Goal: Transaction & Acquisition: Purchase product/service

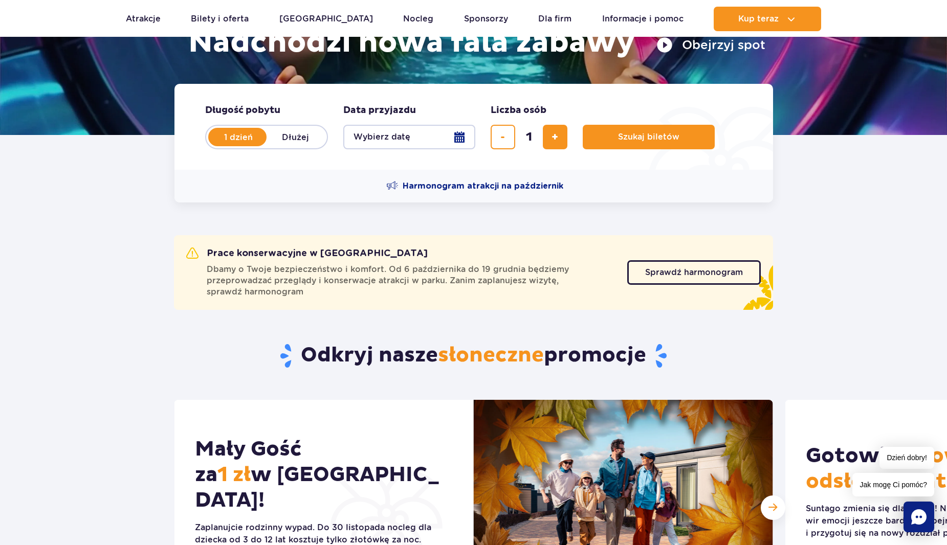
scroll to position [205, 0]
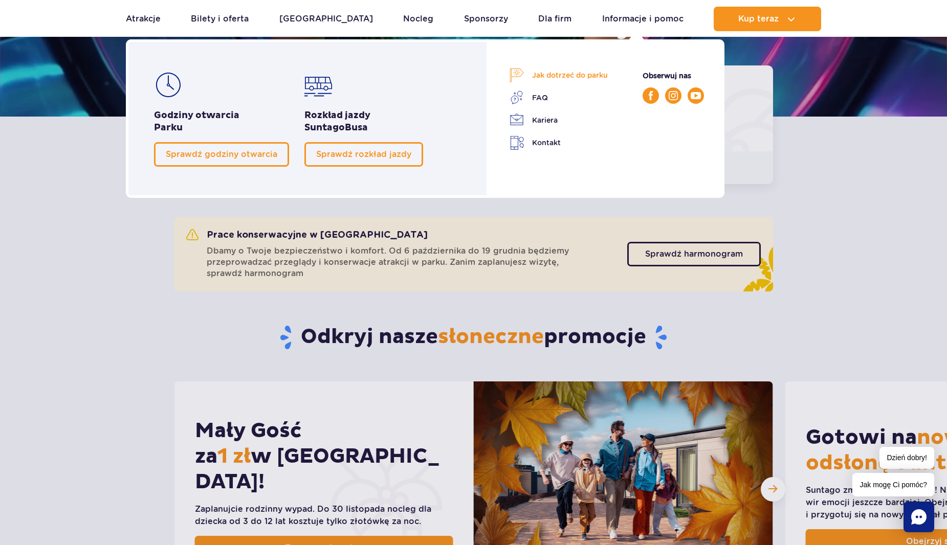
click at [578, 75] on link "Jak dotrzeć do parku" at bounding box center [559, 75] width 98 height 14
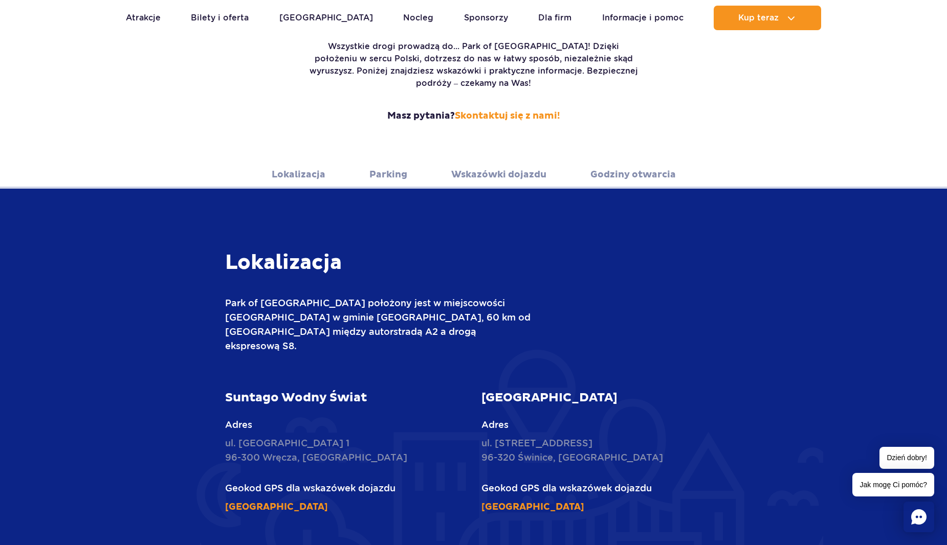
scroll to position [205, 0]
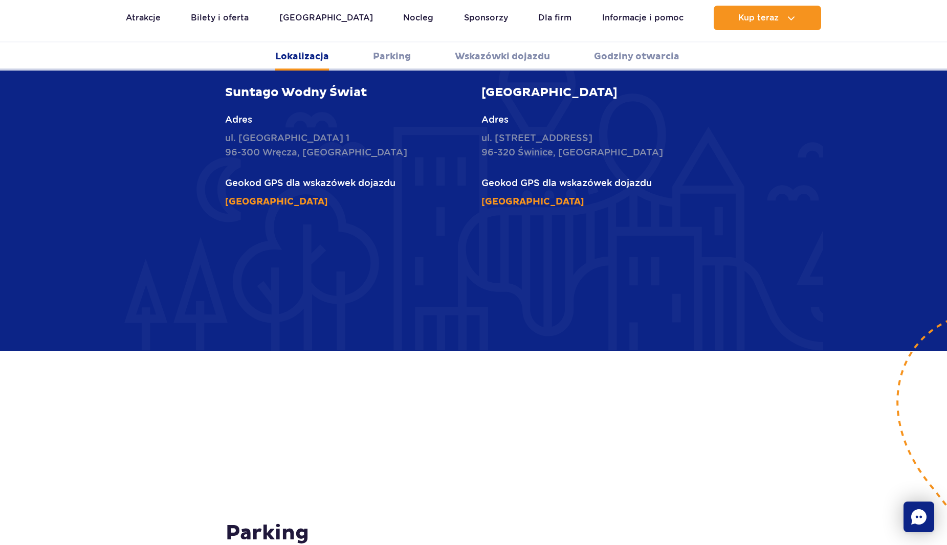
scroll to position [563, 0]
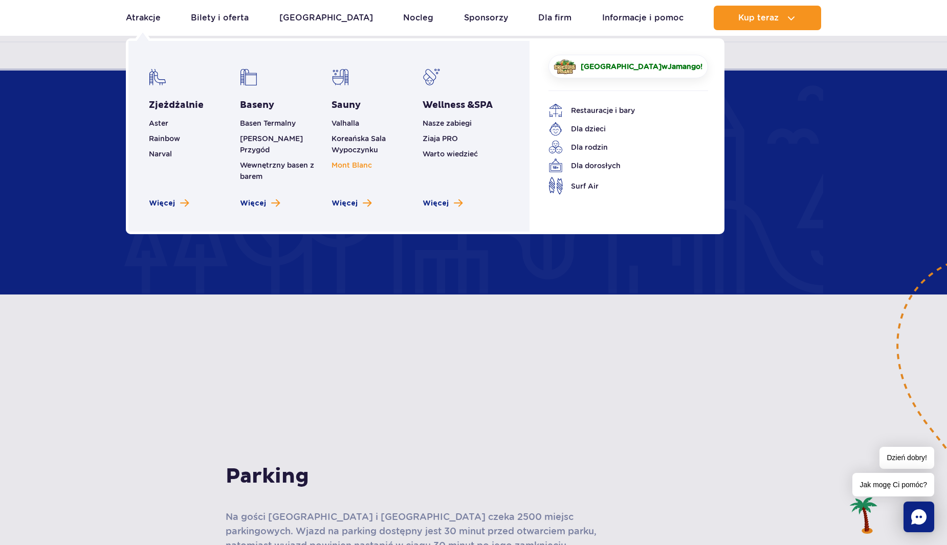
click at [356, 166] on span "Mont Blanc" at bounding box center [352, 165] width 40 height 8
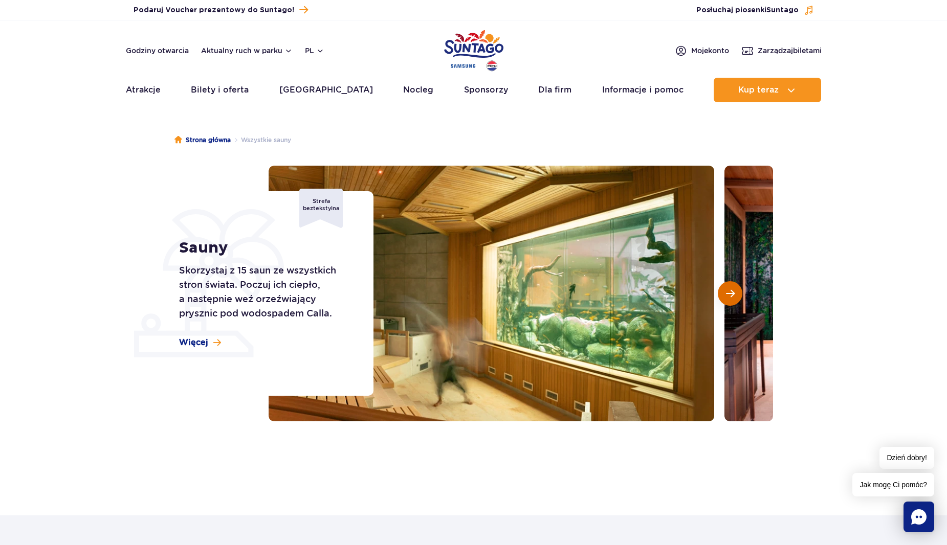
click at [734, 292] on span "Następny slajd" at bounding box center [730, 293] width 9 height 9
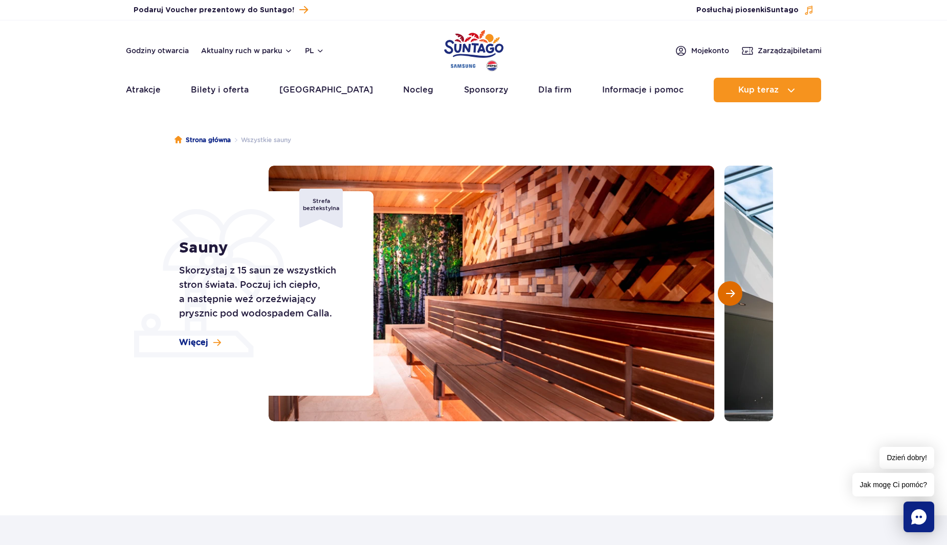
click at [734, 292] on span "Następny slajd" at bounding box center [730, 293] width 9 height 9
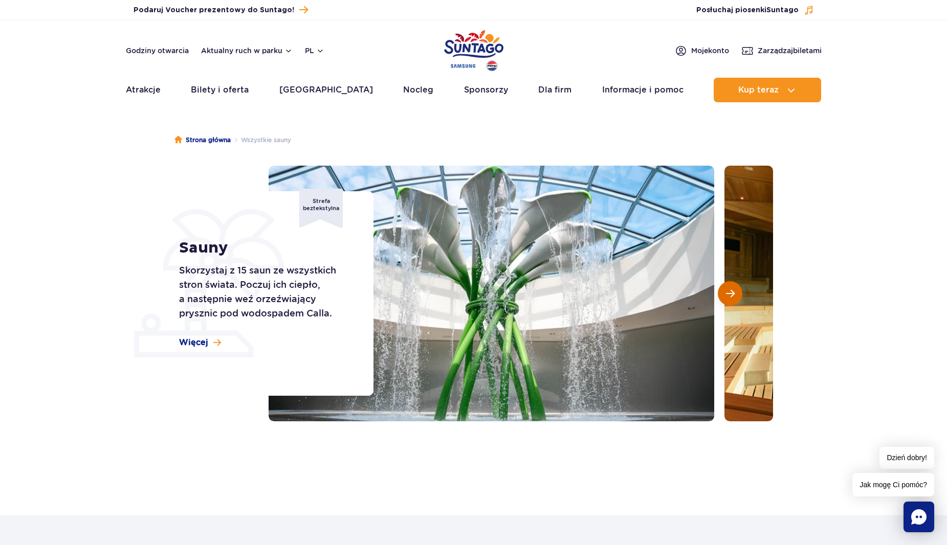
click at [734, 292] on span "Następny slajd" at bounding box center [730, 293] width 9 height 9
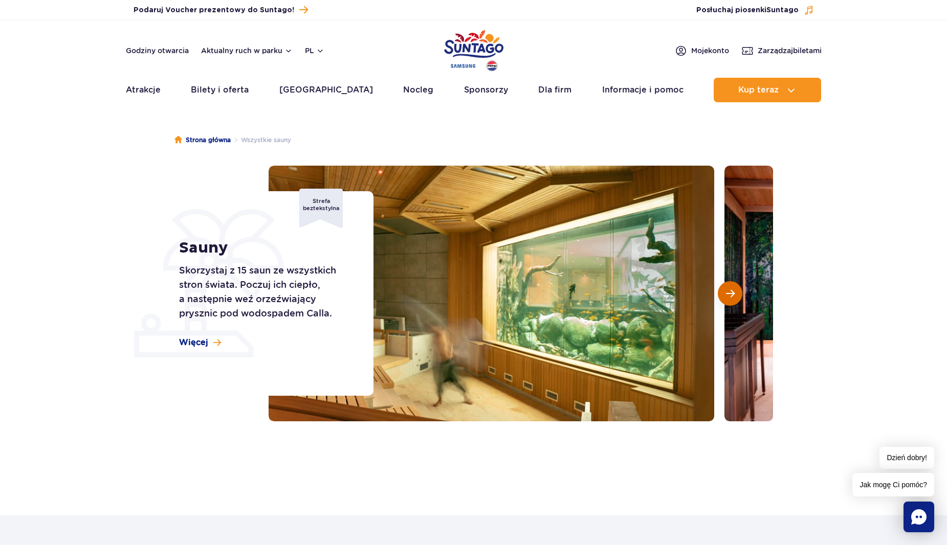
click at [734, 292] on span "Następny slajd" at bounding box center [730, 293] width 9 height 9
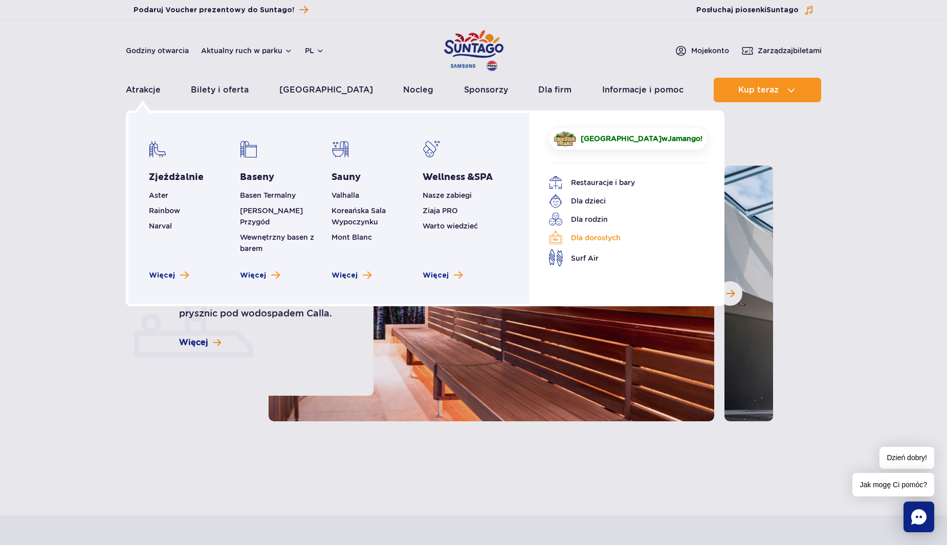
click at [582, 236] on link "Dla dorosłych" at bounding box center [620, 238] width 144 height 14
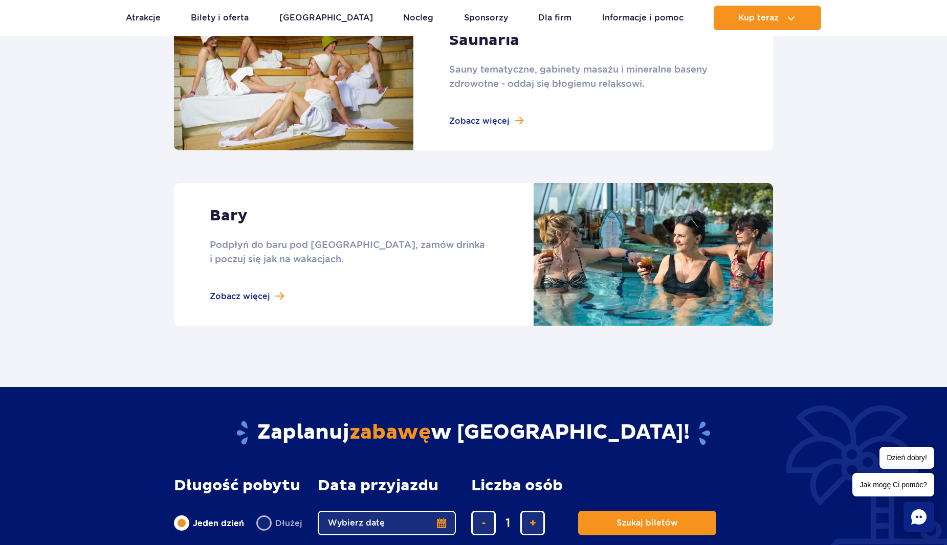
scroll to position [921, 0]
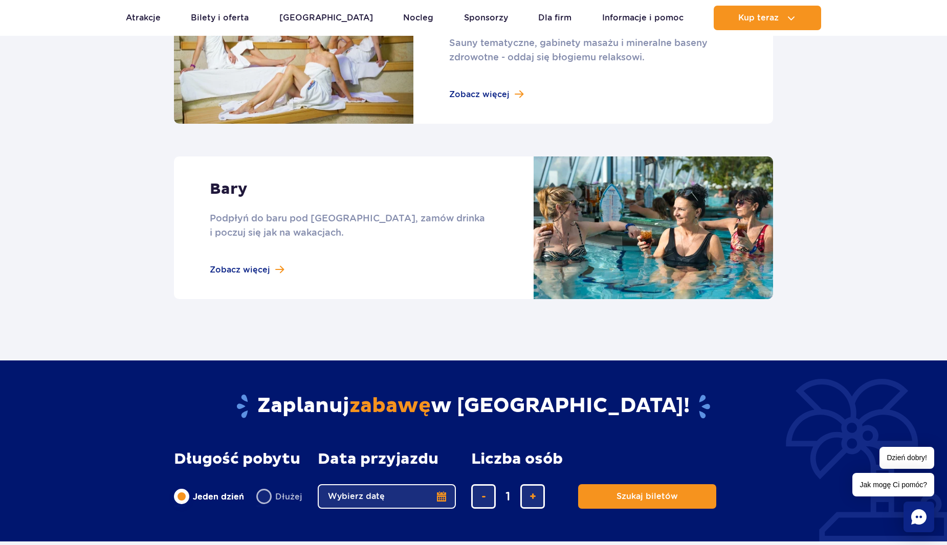
click at [259, 269] on link at bounding box center [473, 228] width 599 height 143
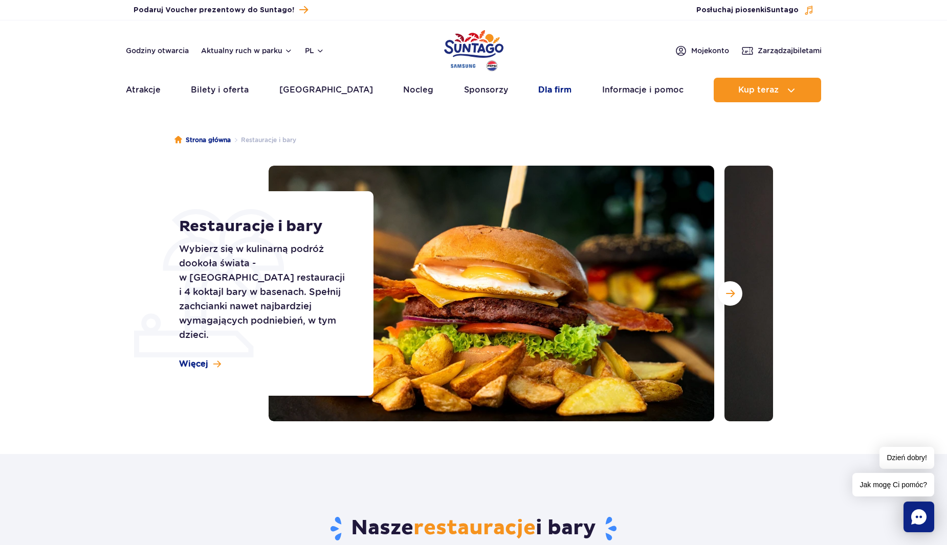
click at [538, 89] on link "Dla firm" at bounding box center [554, 90] width 33 height 25
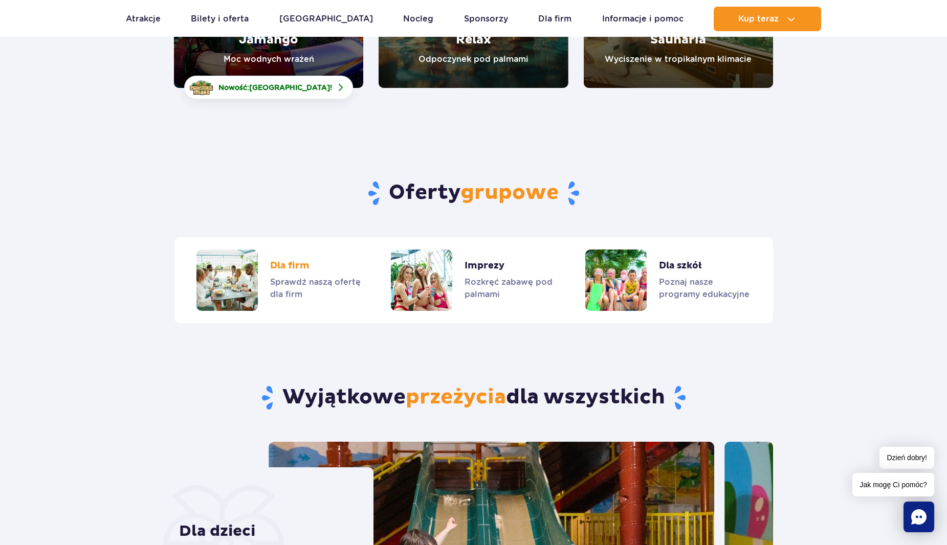
click at [289, 250] on link "Dla firm" at bounding box center [278, 280] width 165 height 61
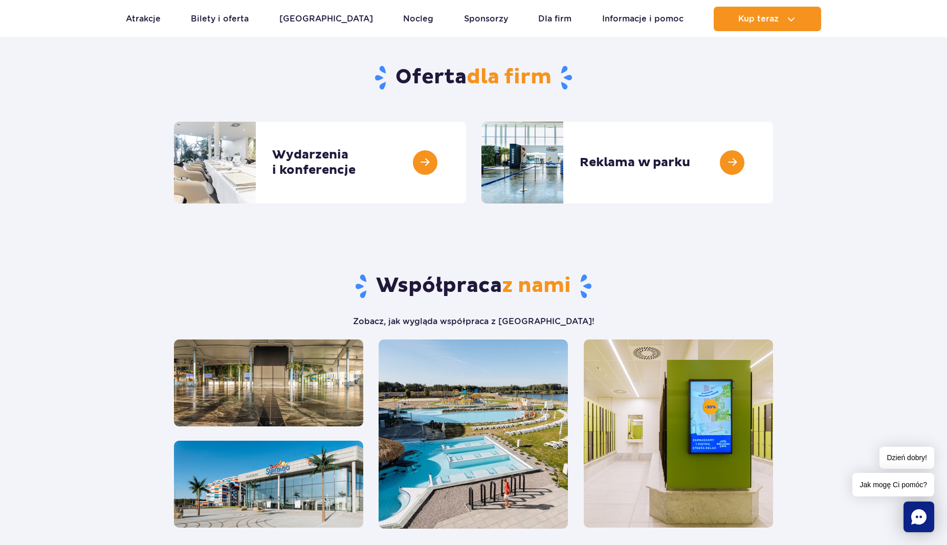
scroll to position [307, 0]
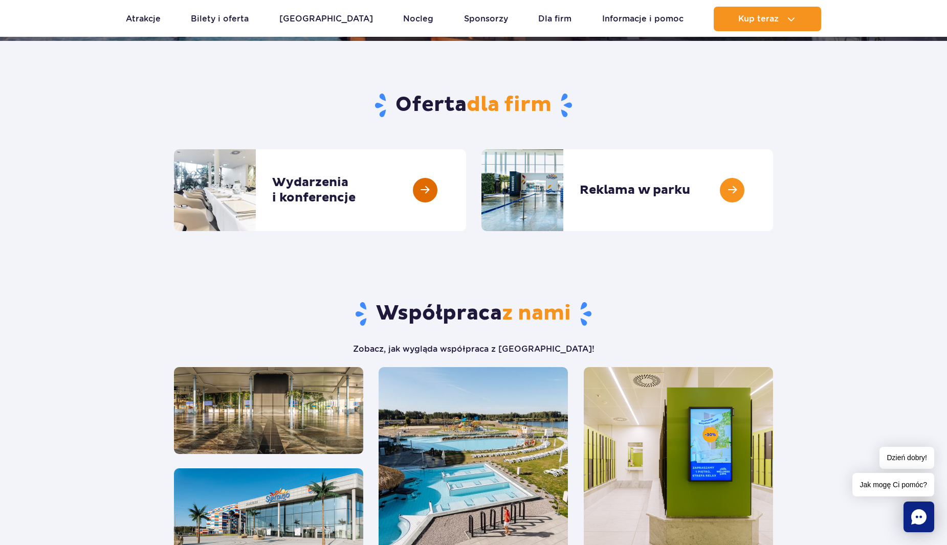
click at [466, 200] on link at bounding box center [466, 190] width 0 height 82
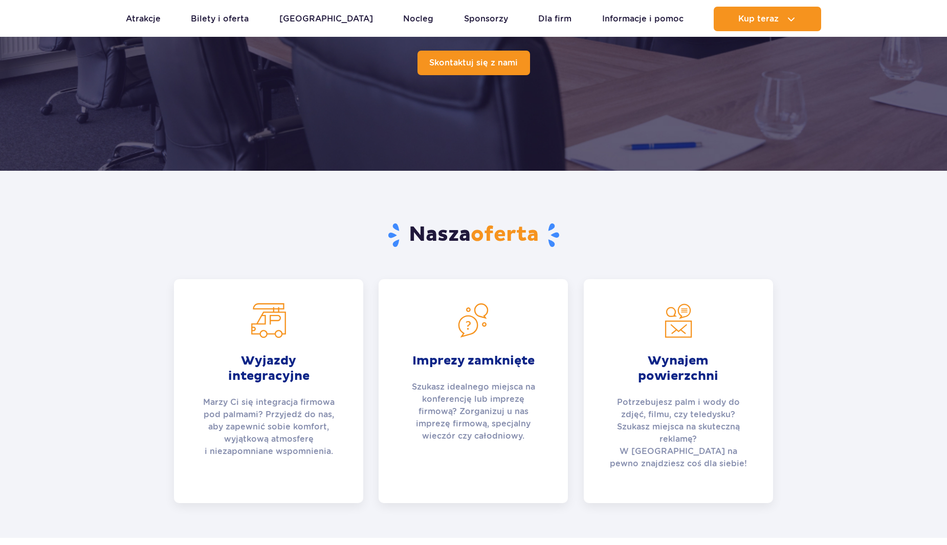
scroll to position [205, 0]
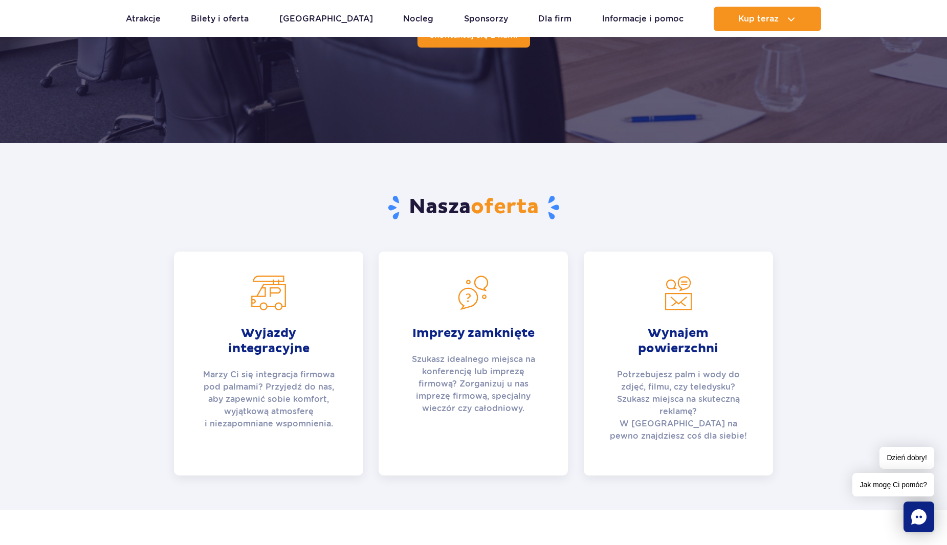
click at [264, 395] on p "Marzy Ci się integracja firmowa pod palmami? Przyjedź do nas, aby zapewnić sobi…" at bounding box center [269, 406] width 138 height 74
click at [262, 337] on strong "Wyjazdy integracyjne" at bounding box center [269, 341] width 138 height 31
click at [271, 371] on p "Marzy Ci się integracja firmowa pod palmami? Przyjedź do nas, aby zapewnić sobi…" at bounding box center [269, 406] width 138 height 74
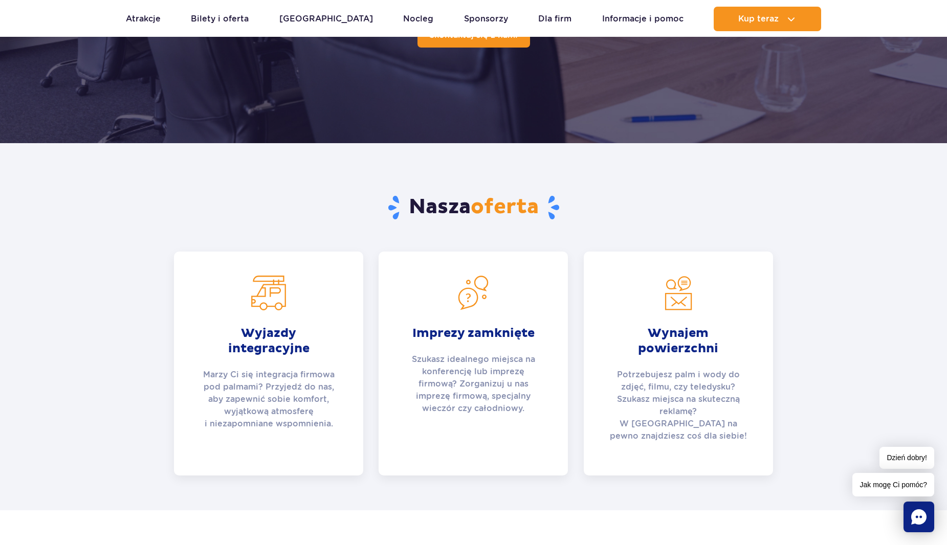
click at [267, 296] on img at bounding box center [268, 293] width 37 height 37
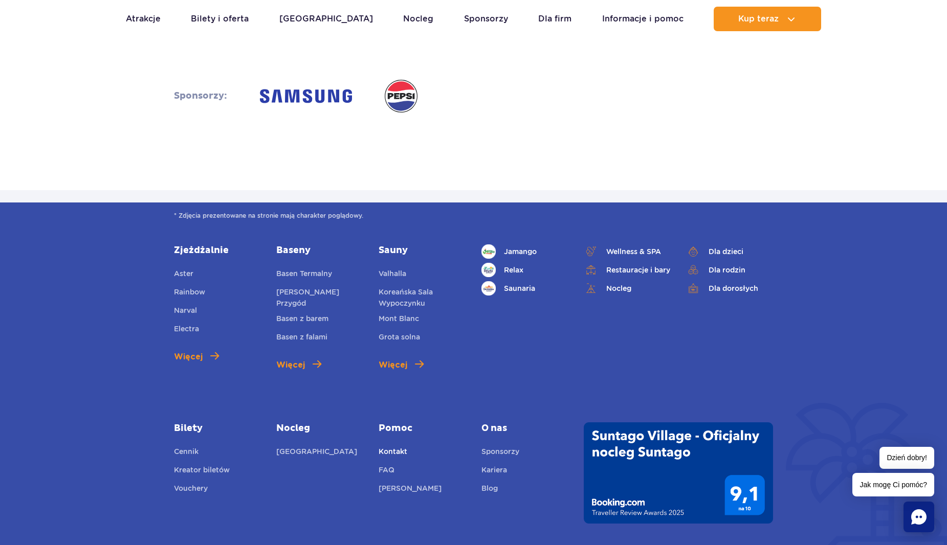
scroll to position [1810, 0]
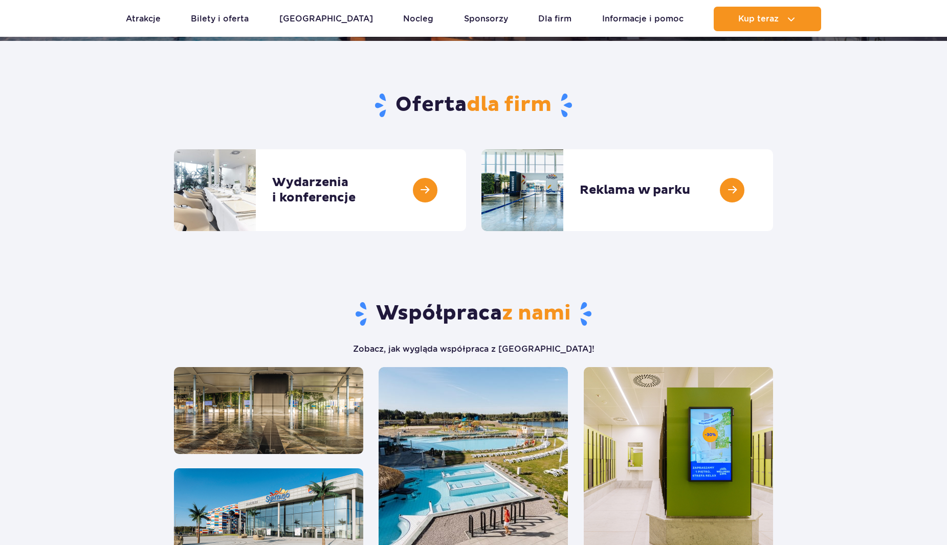
scroll to position [307, 0]
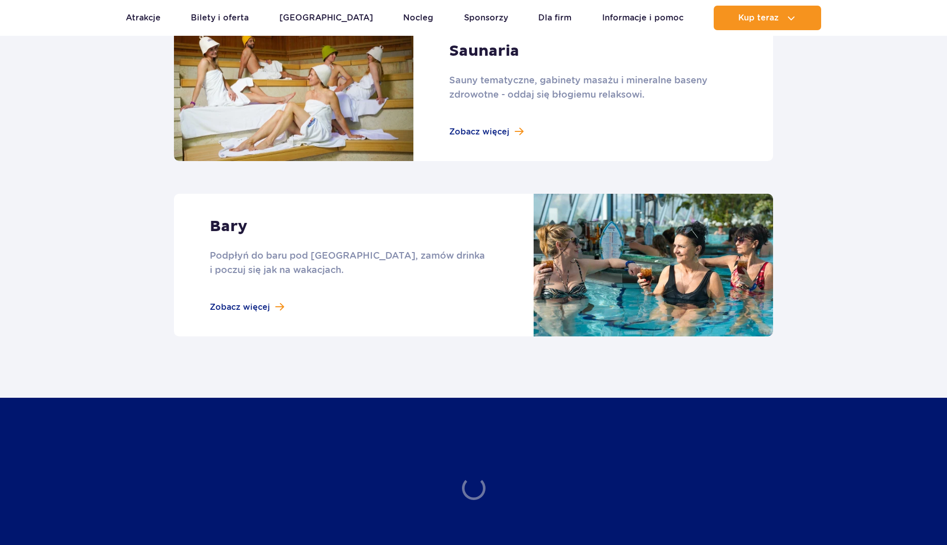
scroll to position [921, 0]
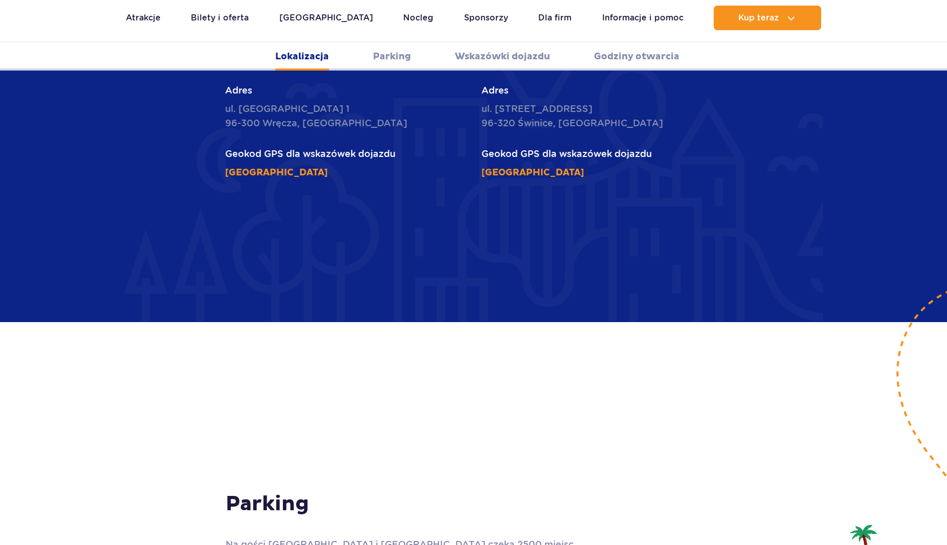
scroll to position [563, 0]
